Goal: Task Accomplishment & Management: Use online tool/utility

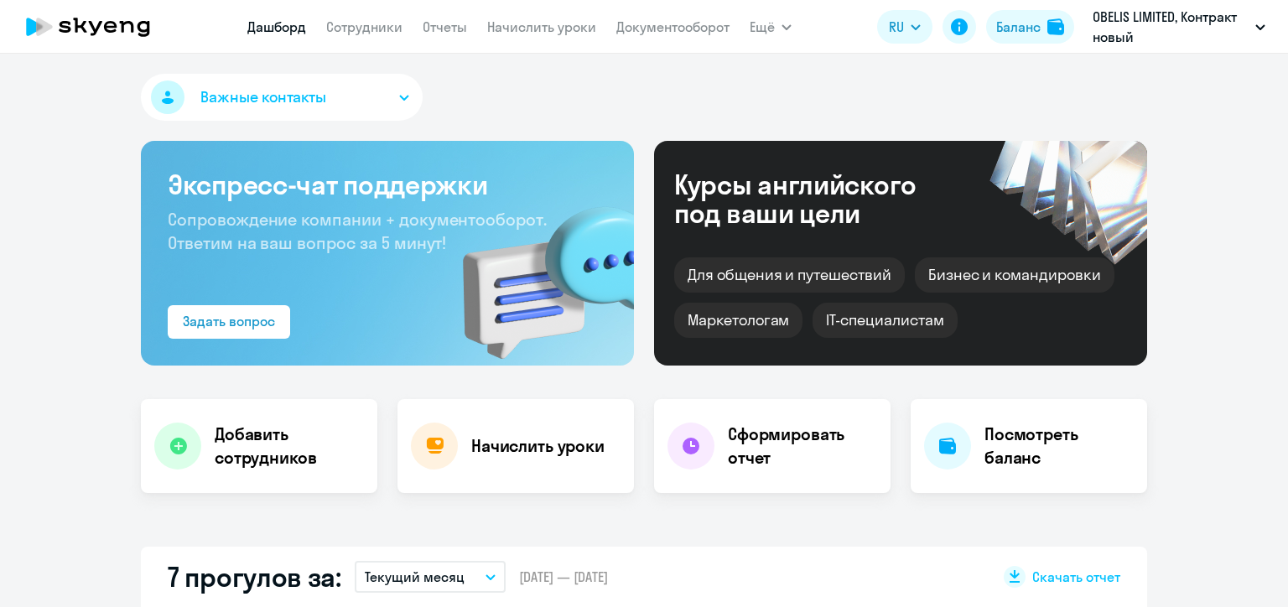
click at [538, 27] on link "Начислить уроки" at bounding box center [541, 26] width 109 height 17
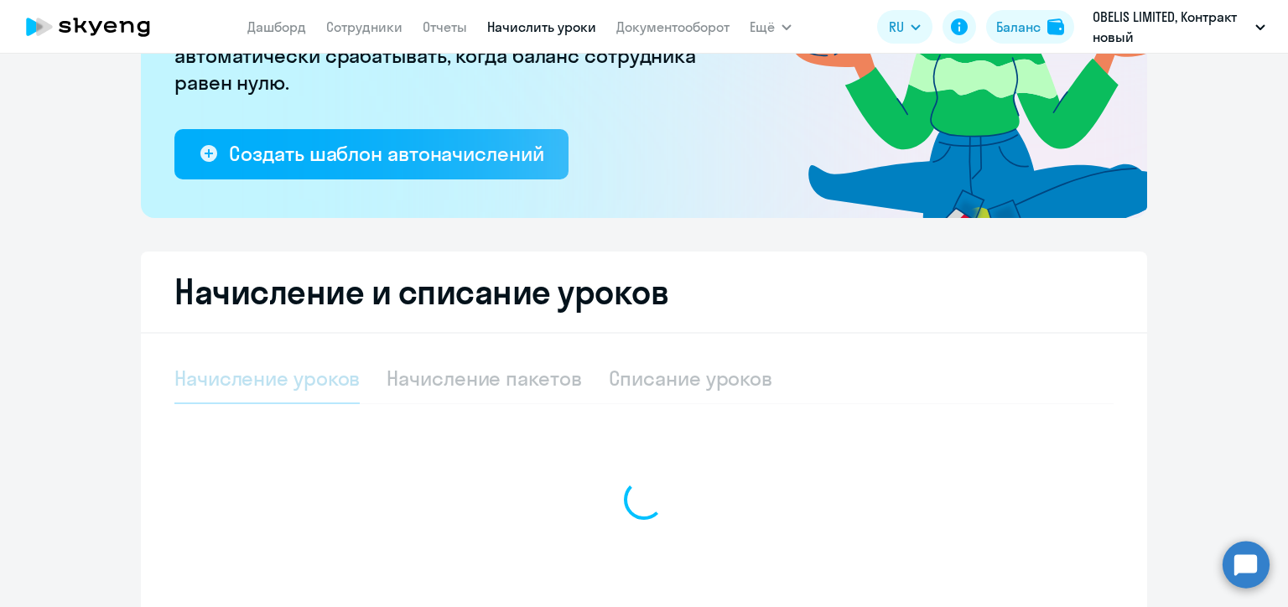
scroll to position [384, 0]
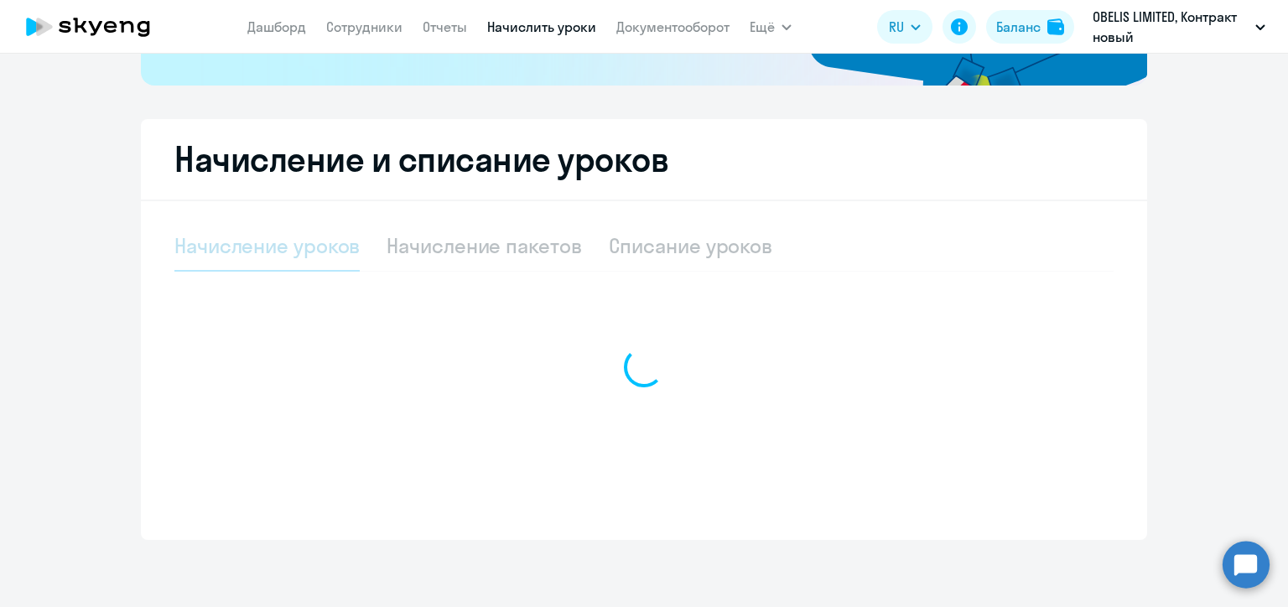
select select "10"
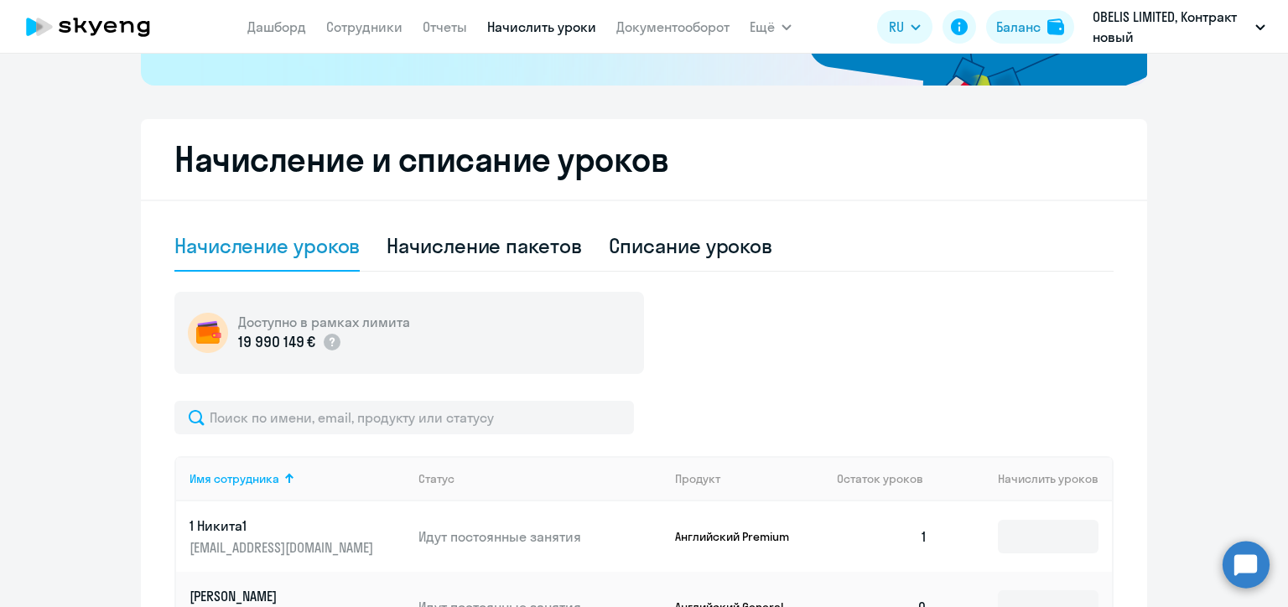
scroll to position [468, 0]
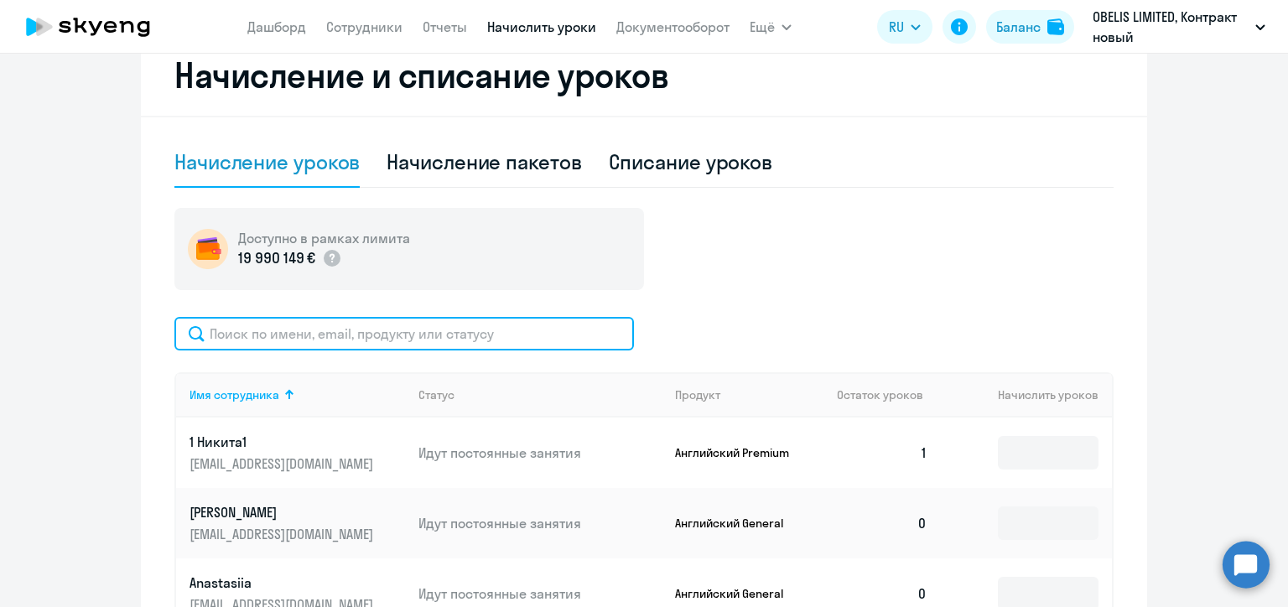
click at [452, 336] on input "text" at bounding box center [404, 334] width 460 height 34
paste input "Anoshko"
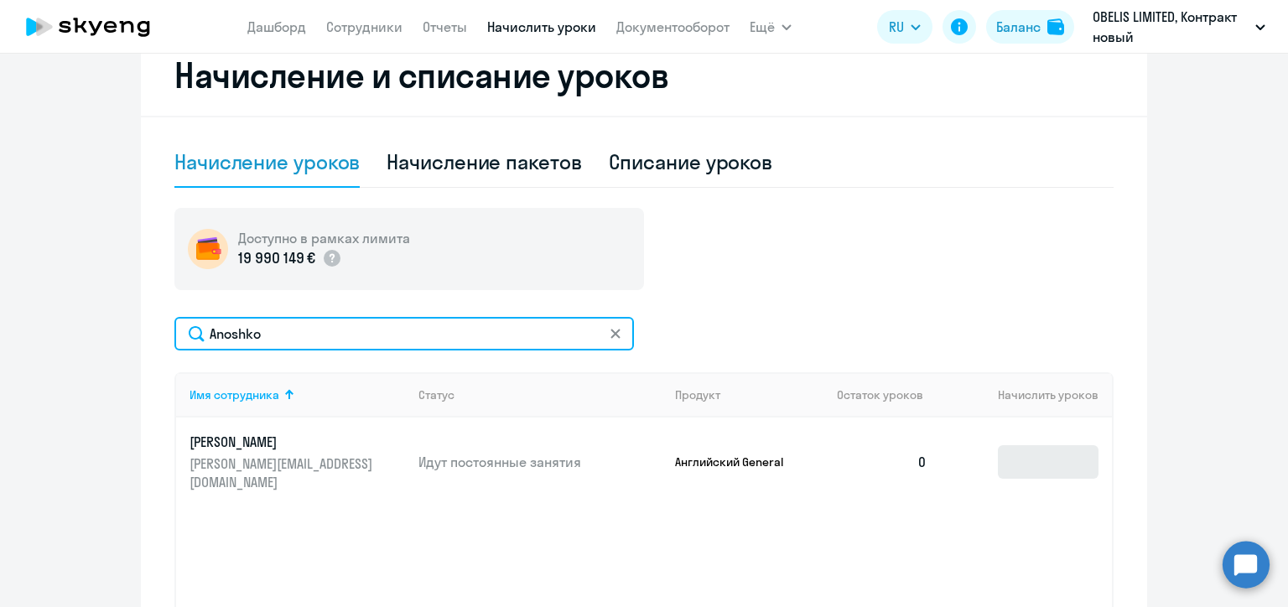
type input "Anoshko"
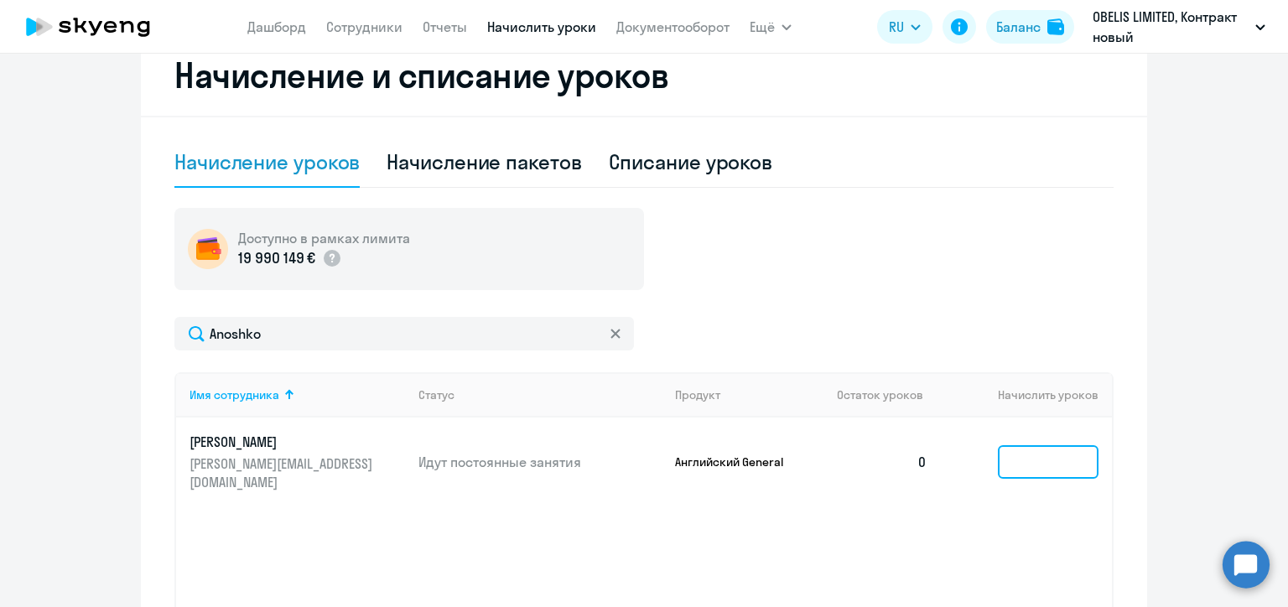
click at [1013, 450] on input at bounding box center [1048, 462] width 101 height 34
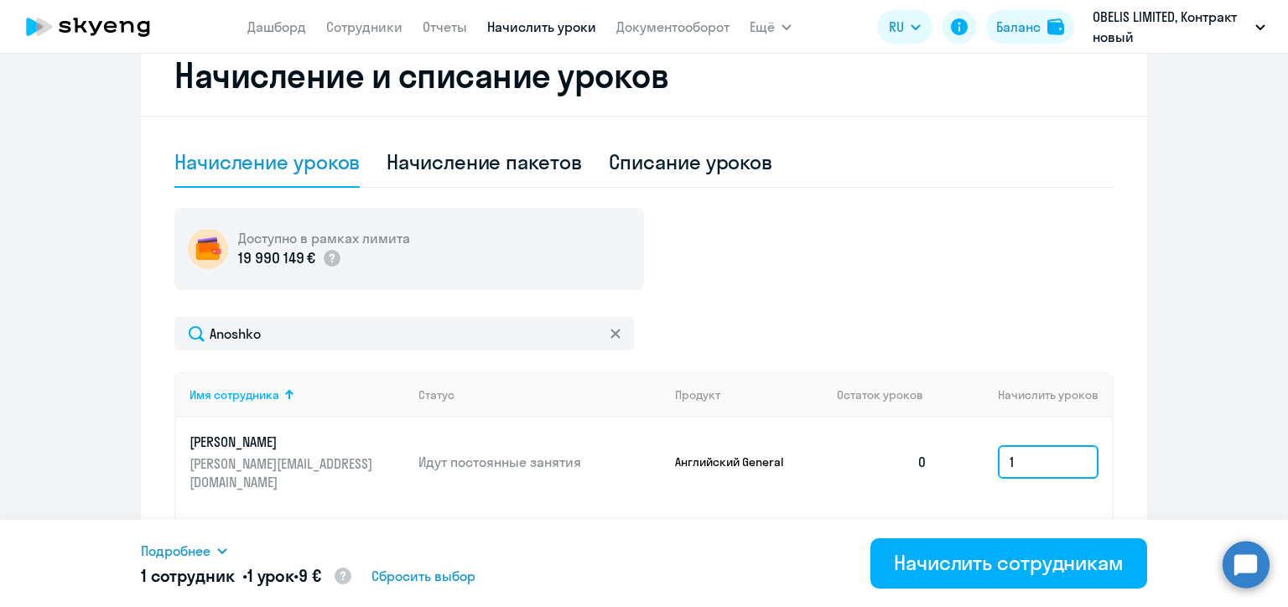
scroll to position [626, 0]
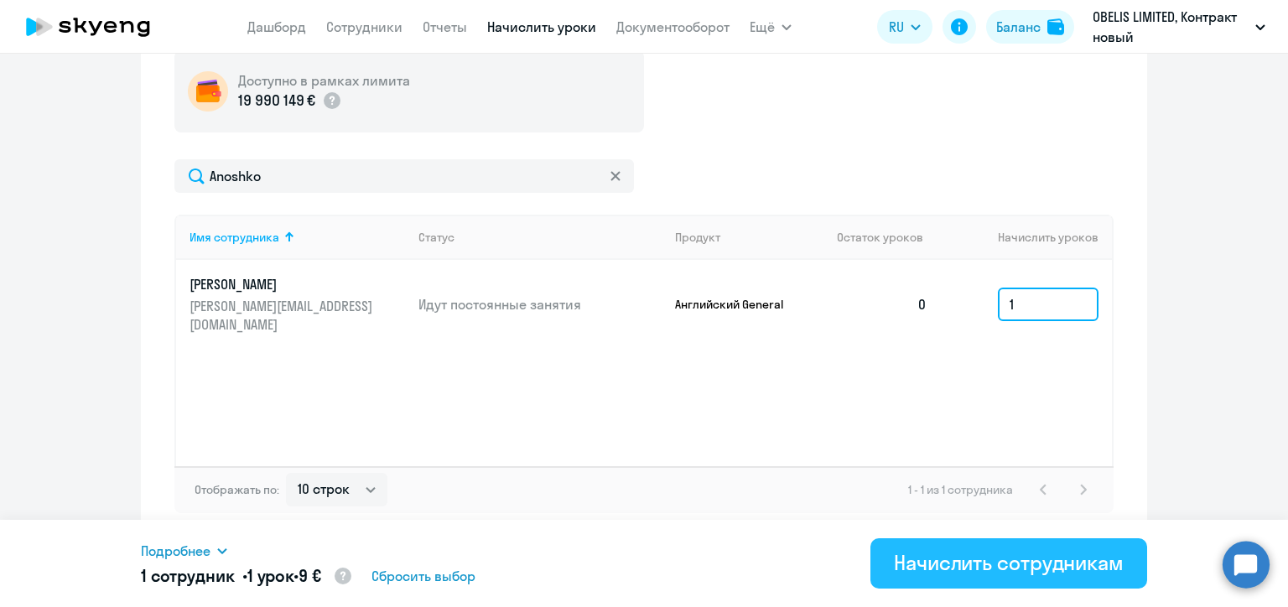
type input "1"
click at [1025, 560] on div "Начислить сотрудникам" at bounding box center [1009, 562] width 230 height 27
